Goal: Obtain resource: Obtain resource

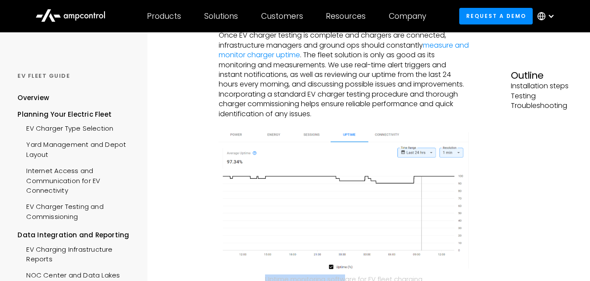
scroll to position [762, 0]
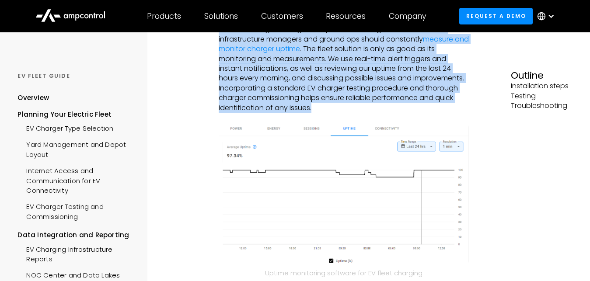
drag, startPoint x: 221, startPoint y: 101, endPoint x: 328, endPoint y: 120, distance: 108.4
copy div "Standard communication between vehicle, charger, and software ‍ Once EV charger…"
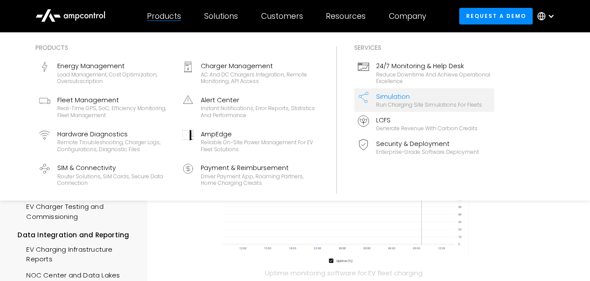
click at [455, 90] on link "Simulation Run charging site simulations for fleets" at bounding box center [424, 100] width 140 height 24
click at [522, 101] on div "Products Energy Management Load management, cost optimization, oversubscription…" at bounding box center [295, 125] width 537 height 165
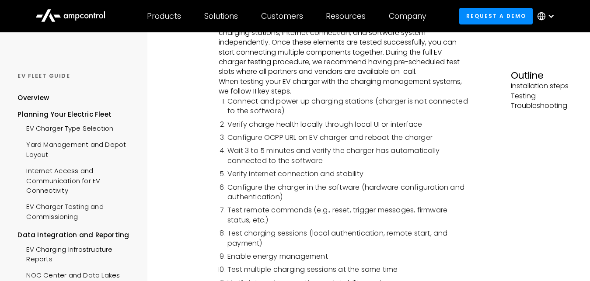
scroll to position [255, 0]
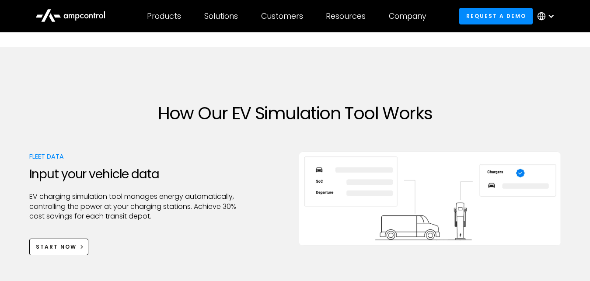
scroll to position [500, 0]
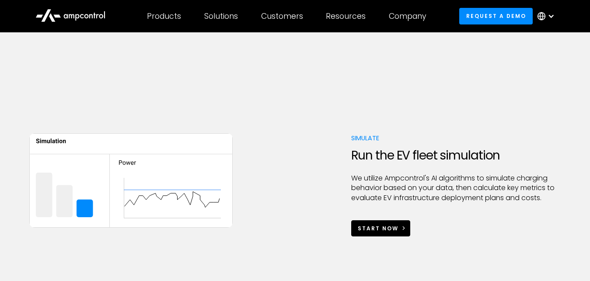
click at [386, 227] on div "Start Now" at bounding box center [378, 229] width 41 height 8
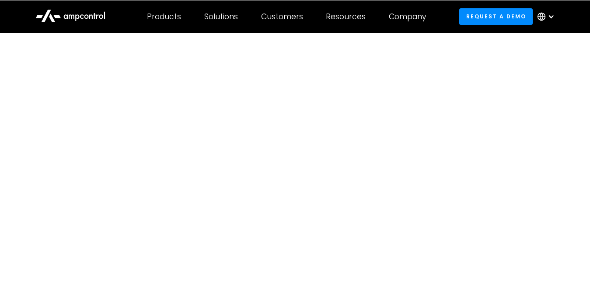
scroll to position [22, 0]
